Goal: Task Accomplishment & Management: Manage account settings

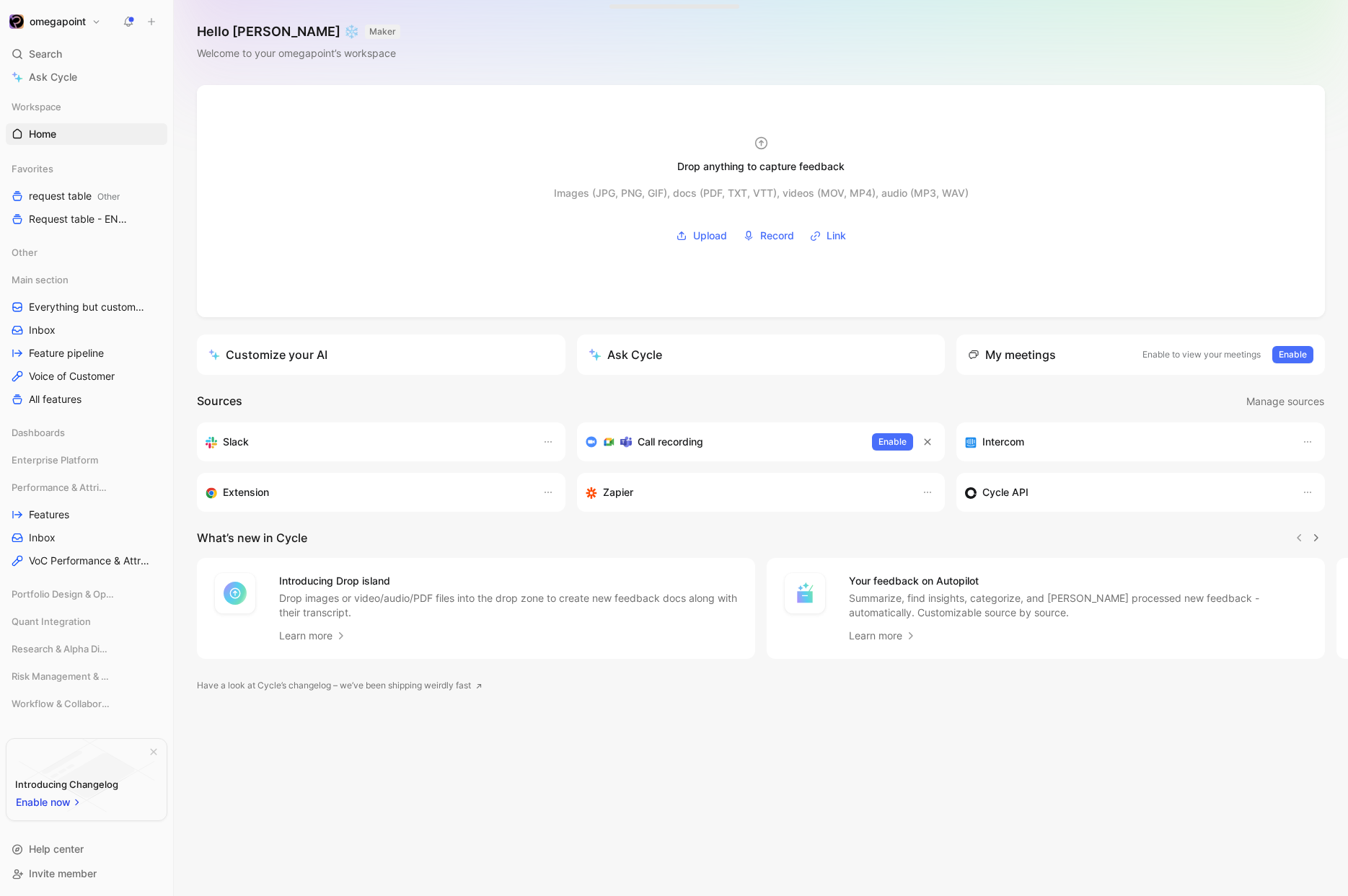
click at [66, 28] on h1 "omegapoint" at bounding box center [58, 21] width 56 height 13
click at [60, 161] on div "Workspace settings G then S" at bounding box center [100, 156] width 177 height 23
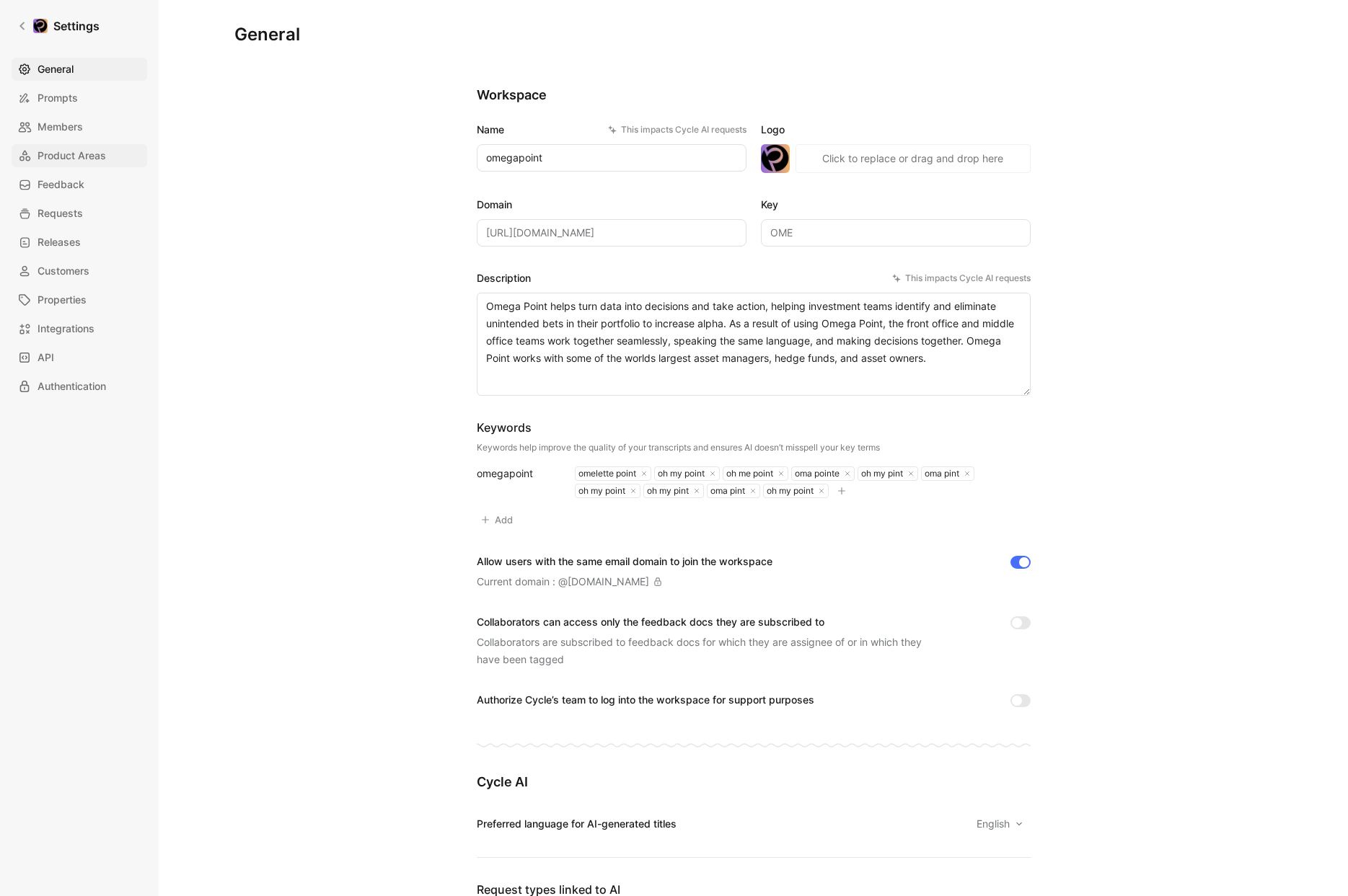
click at [94, 161] on span "Product Areas" at bounding box center [72, 156] width 68 height 17
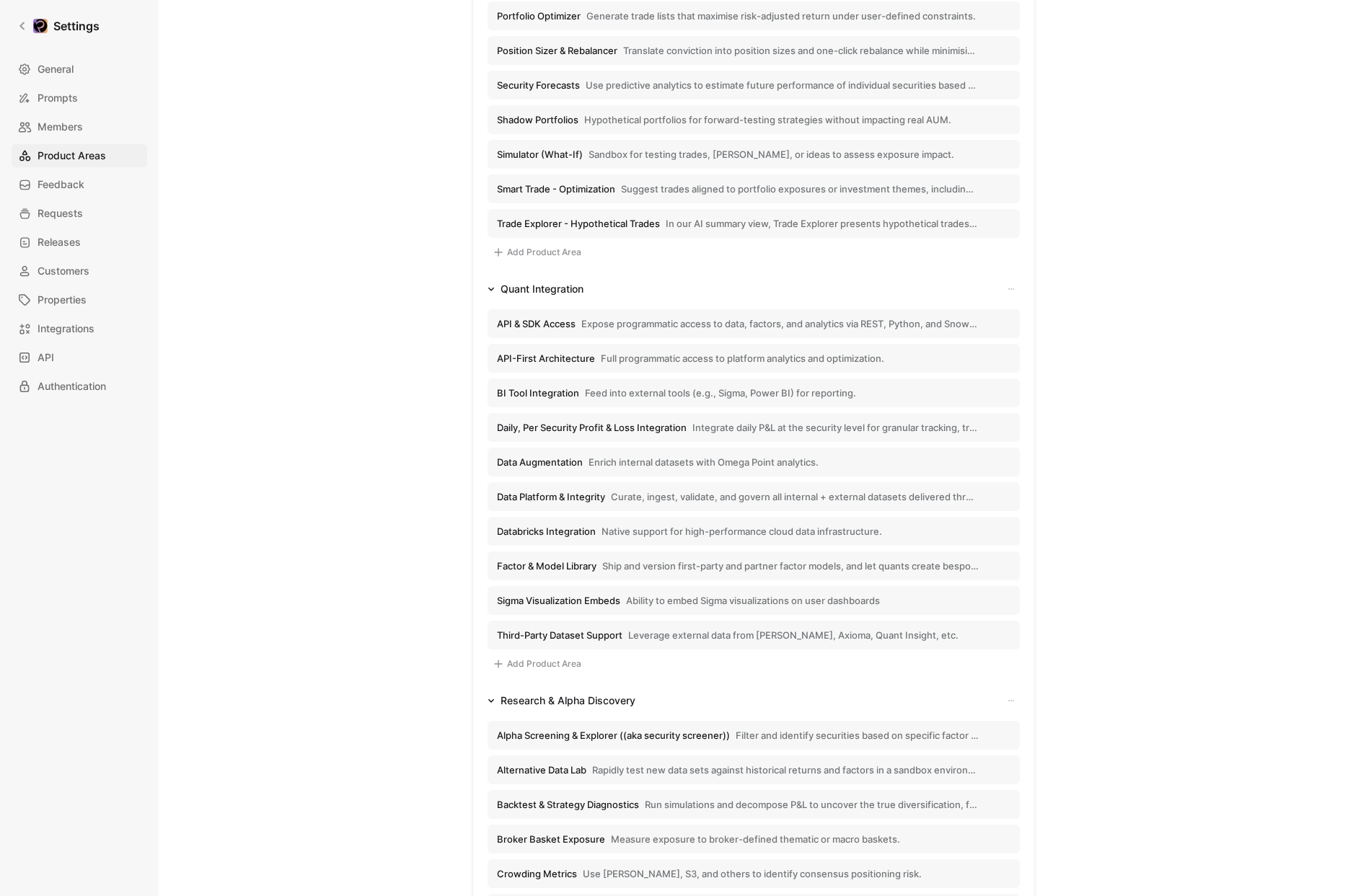
scroll to position [1566, 0]
